Goal: Information Seeking & Learning: Learn about a topic

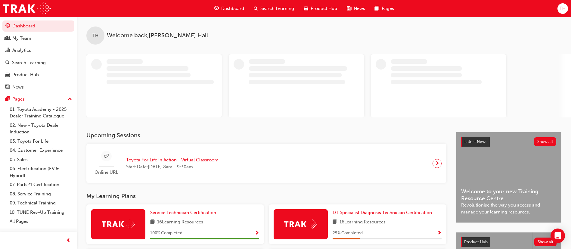
click at [273, 8] on span "Search Learning" at bounding box center [277, 8] width 34 height 7
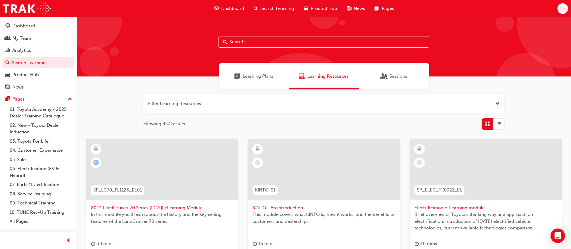
click at [275, 42] on input "text" at bounding box center [323, 41] width 211 height 11
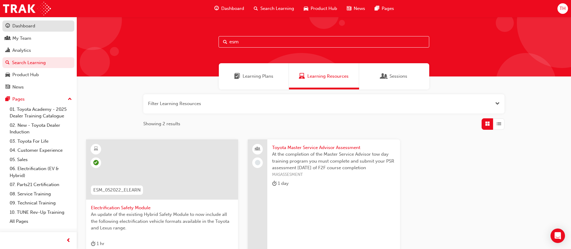
type input "esm"
click at [56, 26] on div "Dashboard" at bounding box center [38, 26] width 66 height 8
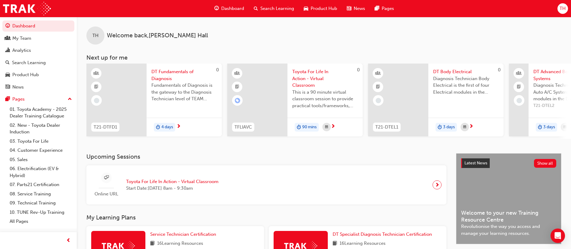
click at [277, 9] on span "Search Learning" at bounding box center [277, 8] width 34 height 7
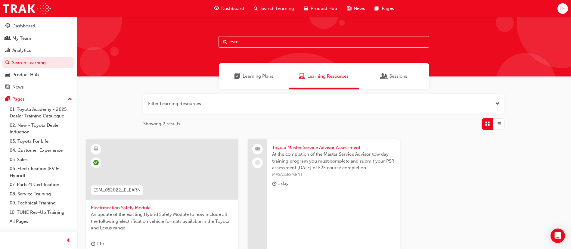
click at [266, 40] on input "esm" at bounding box center [323, 41] width 211 height 11
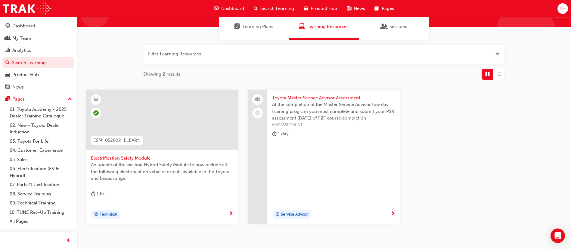
scroll to position [38, 0]
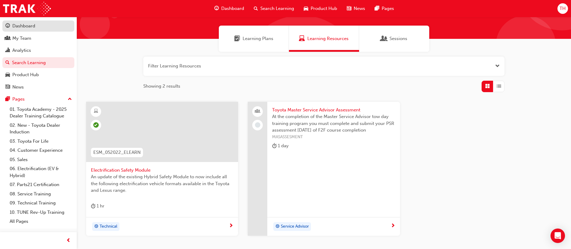
click at [30, 23] on div "Dashboard" at bounding box center [23, 26] width 23 height 7
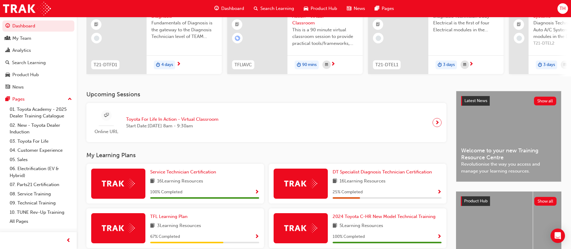
scroll to position [90, 0]
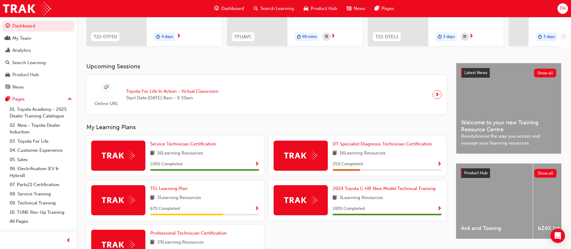
click at [339, 125] on div "Upcoming Sessions Online URL Toyota For Life In Action - Virtual Classroom Star…" at bounding box center [270, 171] width 369 height 216
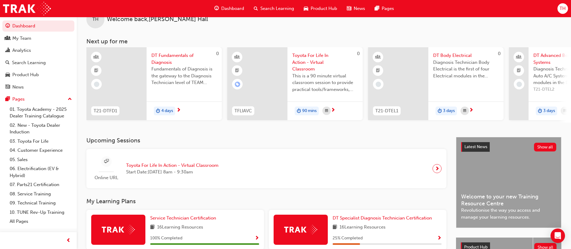
scroll to position [0, 0]
